Goal: Task Accomplishment & Management: Manage account settings

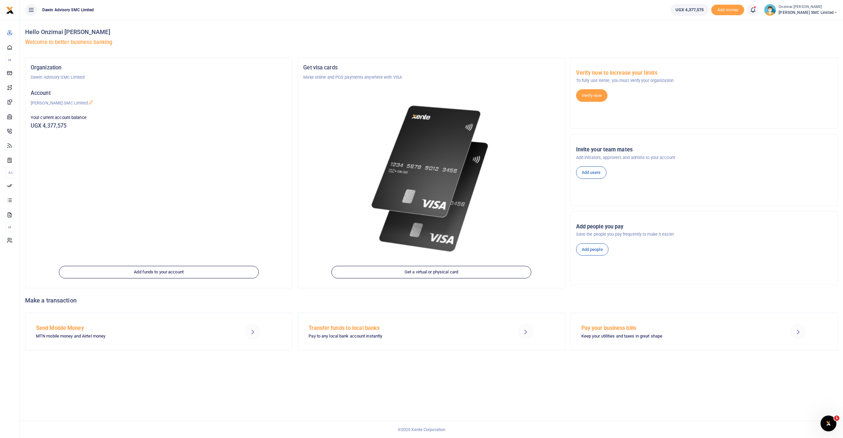
click at [755, 9] on icon at bounding box center [753, 9] width 7 height 7
click at [707, 38] on link "Transactions to act upon You have 7 awaiting for your to act on" at bounding box center [706, 47] width 105 height 26
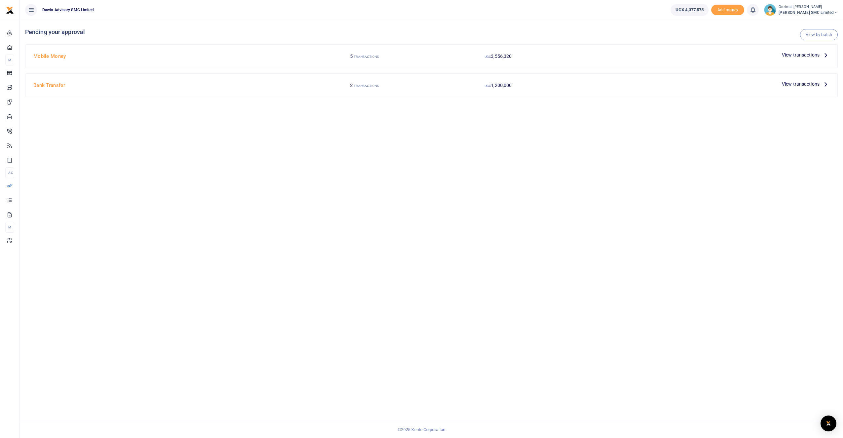
click at [788, 58] on div at bounding box center [421, 219] width 843 height 438
click at [789, 56] on span "View transactions" at bounding box center [801, 54] width 38 height 7
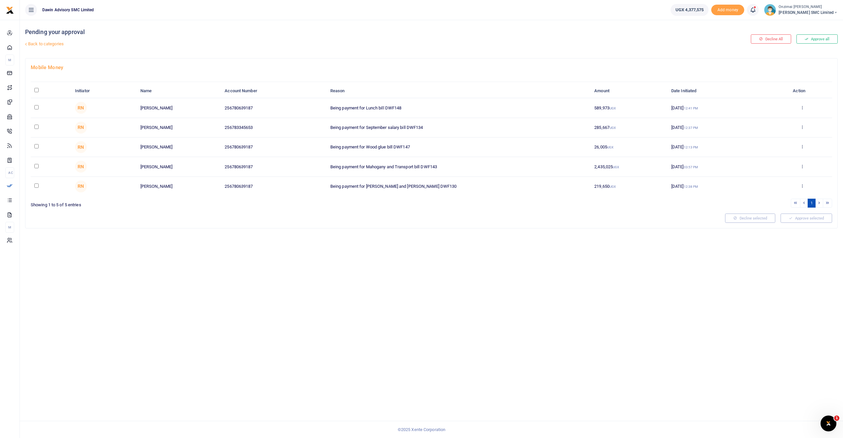
click at [35, 167] on input "checkbox" at bounding box center [36, 166] width 4 height 4
checkbox input "true"
click at [778, 217] on button "Approve selected (1)" at bounding box center [804, 217] width 56 height 9
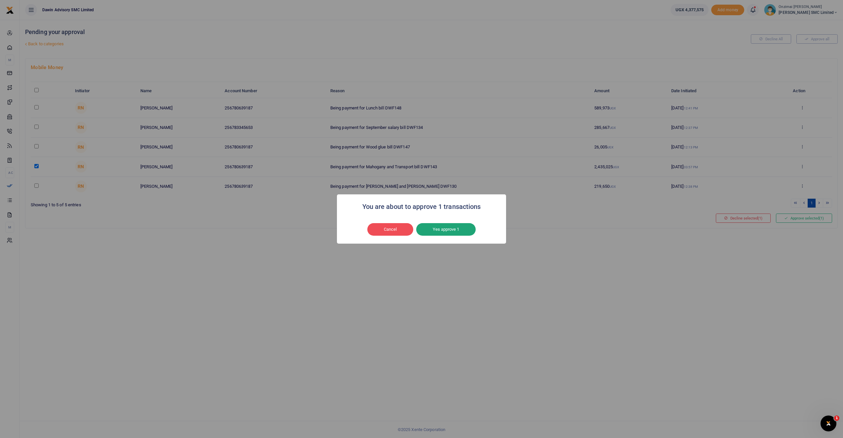
click at [461, 233] on button "Yes approve 1" at bounding box center [445, 229] width 59 height 13
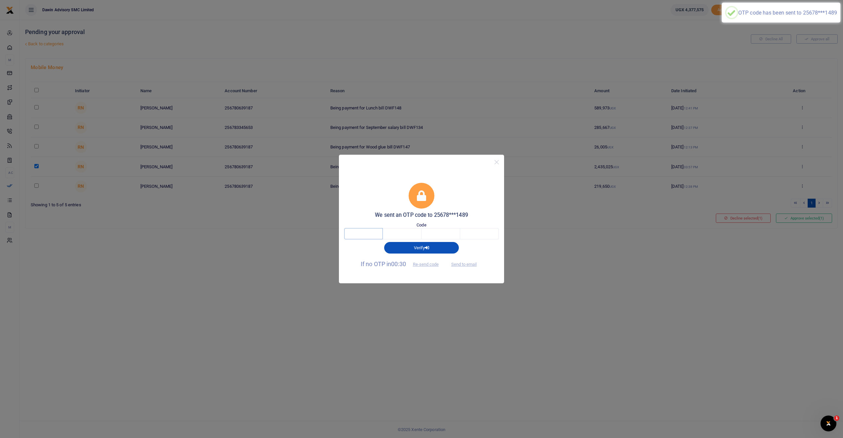
click at [355, 236] on input "text" at bounding box center [363, 233] width 39 height 11
type input "1"
type input "9"
type input "6"
type input "1"
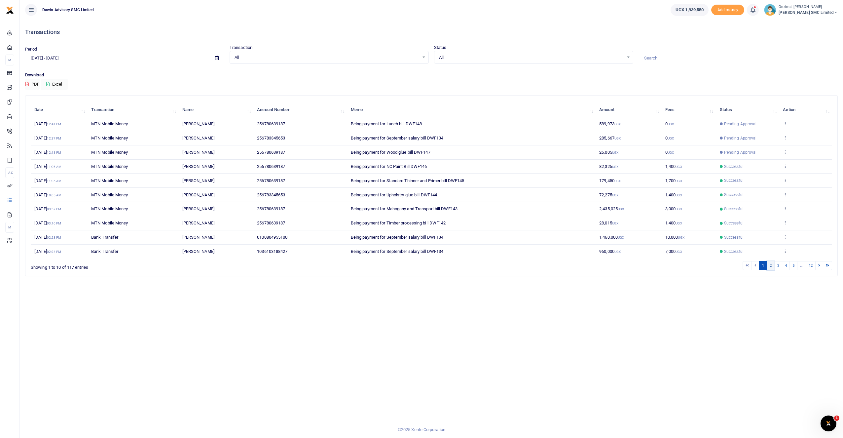
click at [771, 265] on link "2" at bounding box center [771, 265] width 8 height 9
click at [777, 265] on link "3" at bounding box center [778, 265] width 8 height 9
click at [756, 9] on icon at bounding box center [753, 9] width 7 height 7
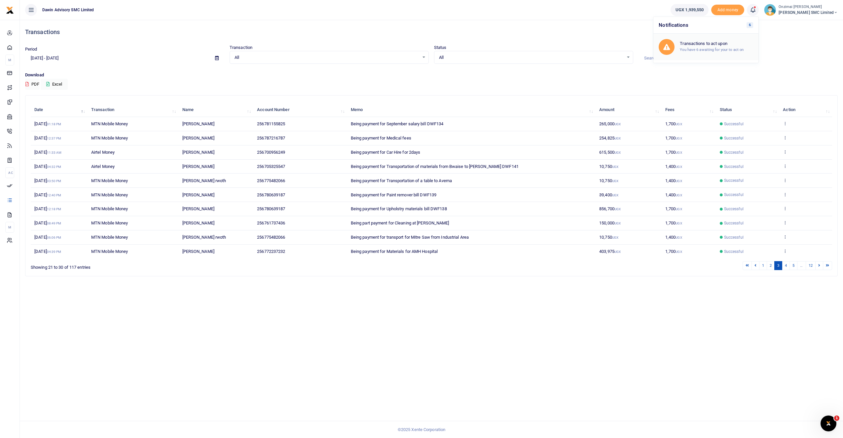
click at [711, 46] on h6 "Transactions to act upon" at bounding box center [716, 43] width 73 height 5
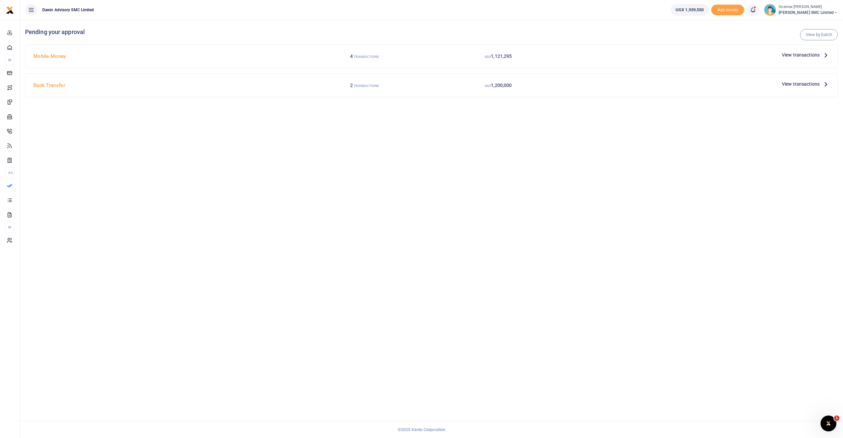
click at [788, 56] on span "View transactions" at bounding box center [801, 54] width 38 height 7
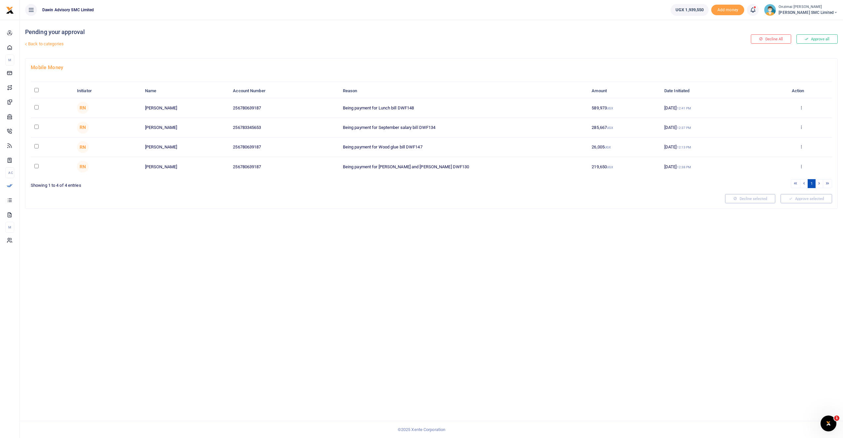
click at [35, 127] on input "checkbox" at bounding box center [36, 127] width 4 height 4
checkbox input "true"
click at [36, 145] on input "checkbox" at bounding box center [36, 146] width 4 height 4
checkbox input "true"
click at [780, 199] on button "Approve selected (2)" at bounding box center [804, 198] width 56 height 9
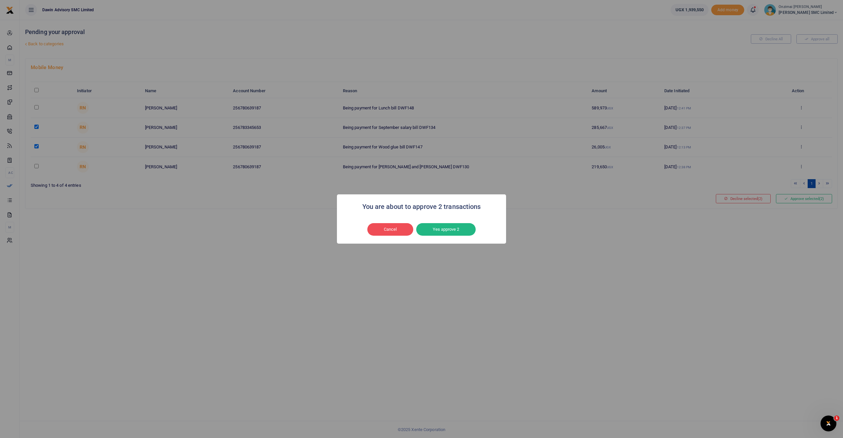
click at [446, 228] on button "Yes approve 2" at bounding box center [445, 229] width 59 height 13
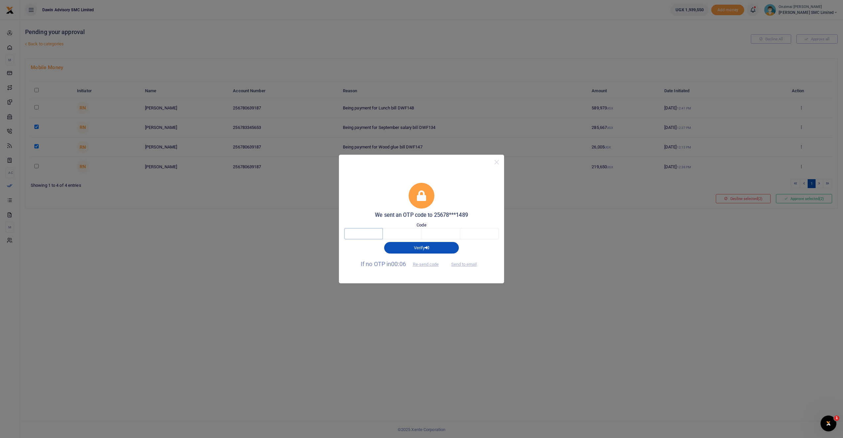
click at [368, 229] on input "text" at bounding box center [363, 233] width 39 height 11
type input "7"
type input "5"
type input "6"
type input "4"
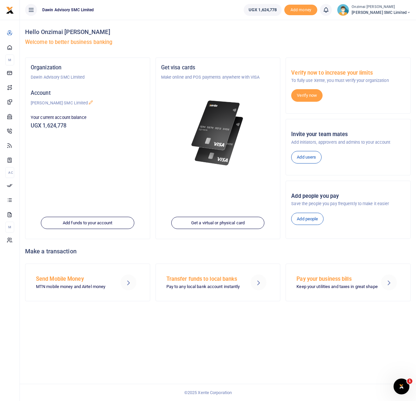
drag, startPoint x: 0, startPoint y: 0, endPoint x: 133, endPoint y: 211, distance: 249.8
click at [135, 203] on div "Organization Dawin Advisory SMC Limited Account Dawin Finishes SMC Limited Your…" at bounding box center [87, 148] width 125 height 181
drag, startPoint x: 133, startPoint y: 211, endPoint x: 146, endPoint y: 236, distance: 27.6
click at [142, 227] on div "Organization Dawin Advisory SMC Limited Account Dawin Finishes SMC Limited Your…" at bounding box center [87, 148] width 125 height 181
